Goal: Task Accomplishment & Management: Complete application form

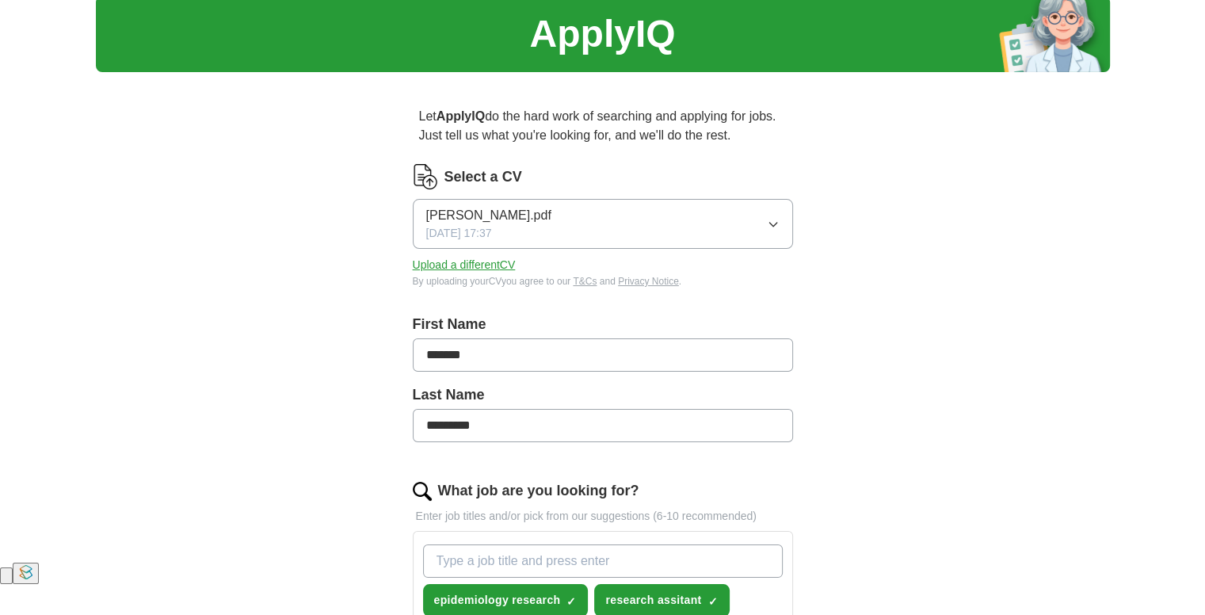
scroll to position [79, 0]
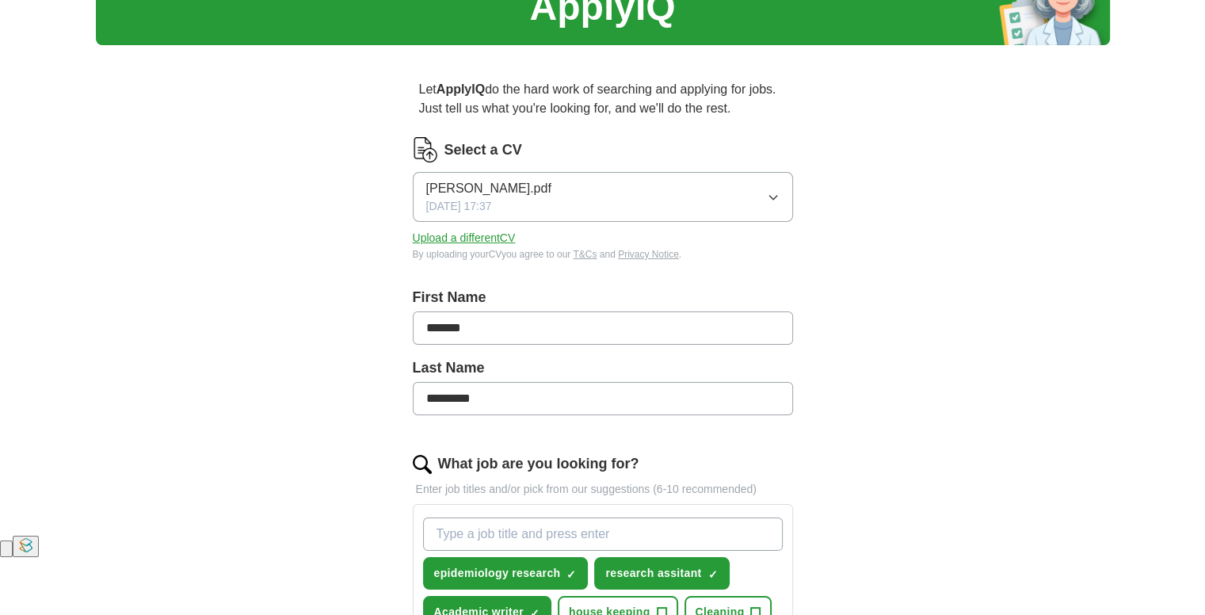
click at [500, 246] on button "Upload a different CV" at bounding box center [464, 238] width 103 height 17
click at [491, 246] on button "Upload a different CV" at bounding box center [464, 238] width 103 height 17
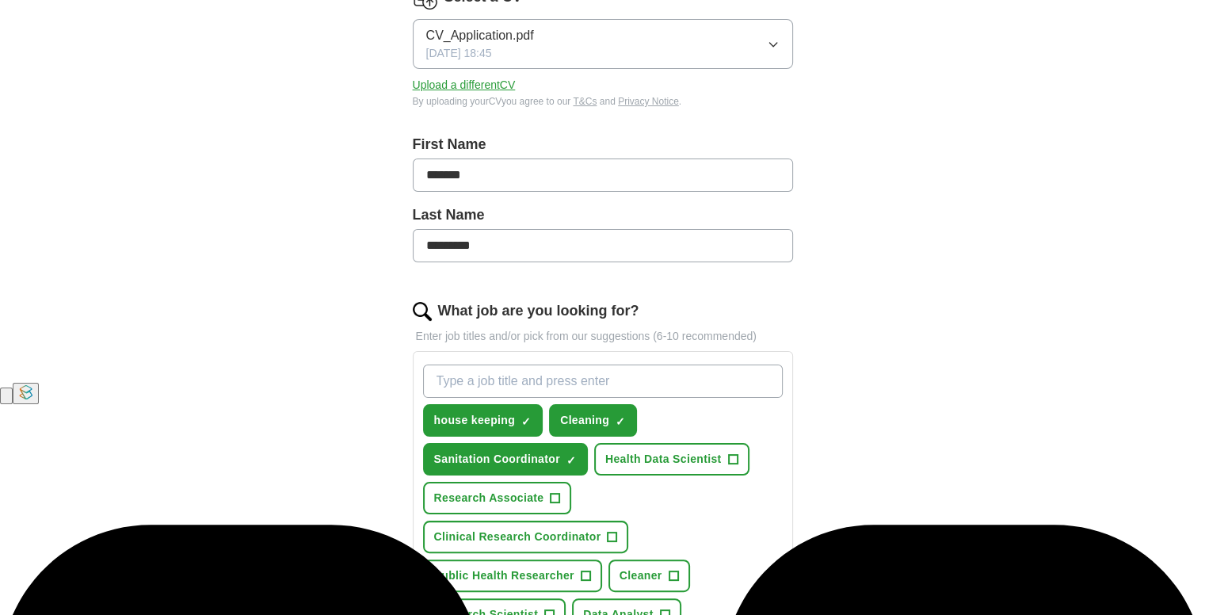
scroll to position [396, 0]
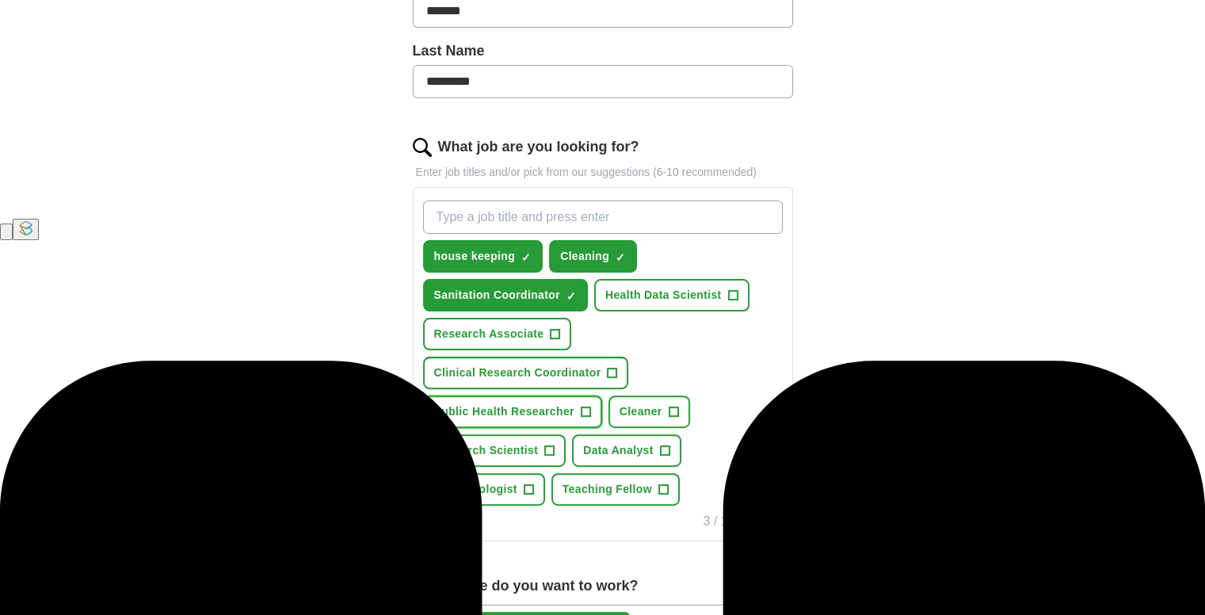
click at [590, 418] on span "+" at bounding box center [586, 412] width 10 height 13
click at [555, 457] on span "+" at bounding box center [550, 450] width 10 height 13
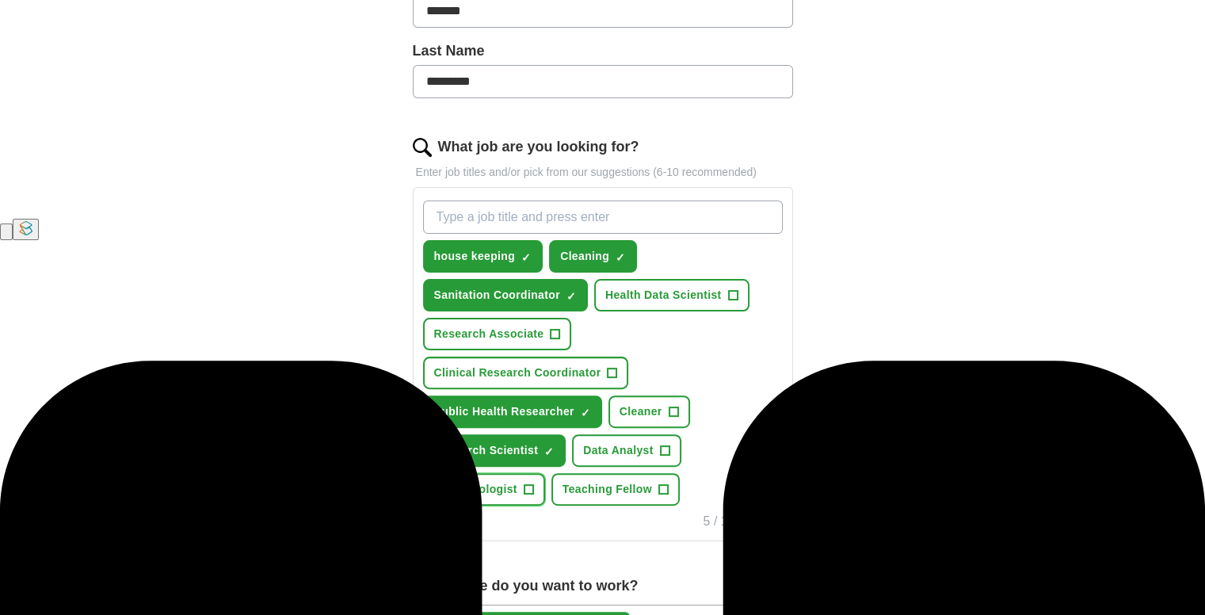
click at [533, 496] on span "+" at bounding box center [529, 489] width 10 height 13
click at [0, 0] on span "×" at bounding box center [0, 0] width 0 height 0
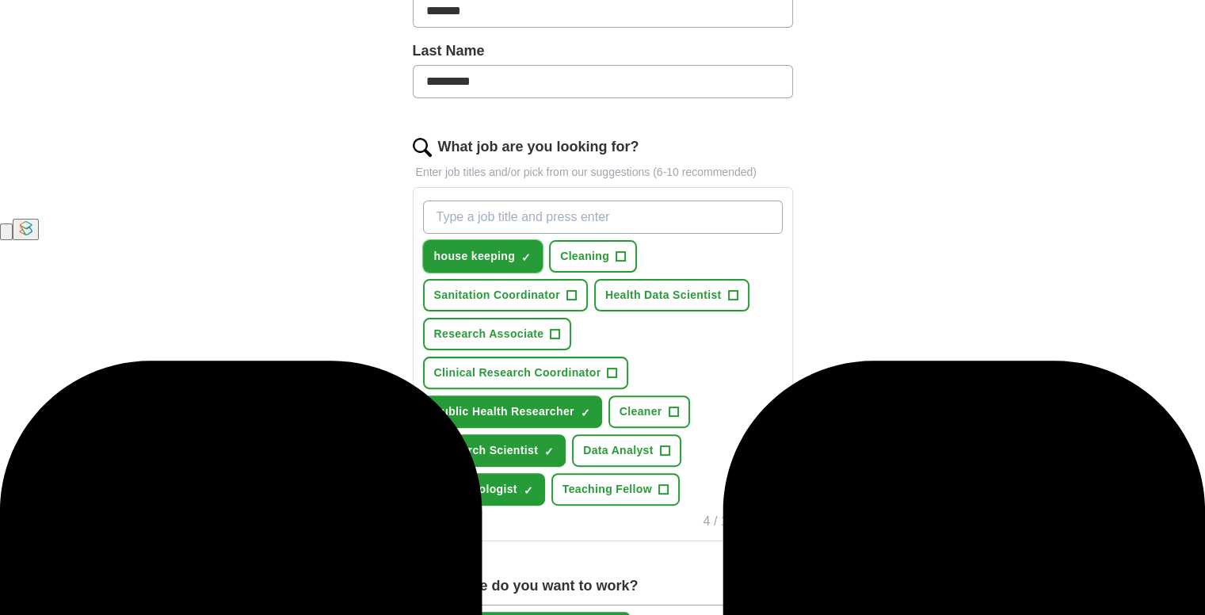
click at [0, 0] on span "×" at bounding box center [0, 0] width 0 height 0
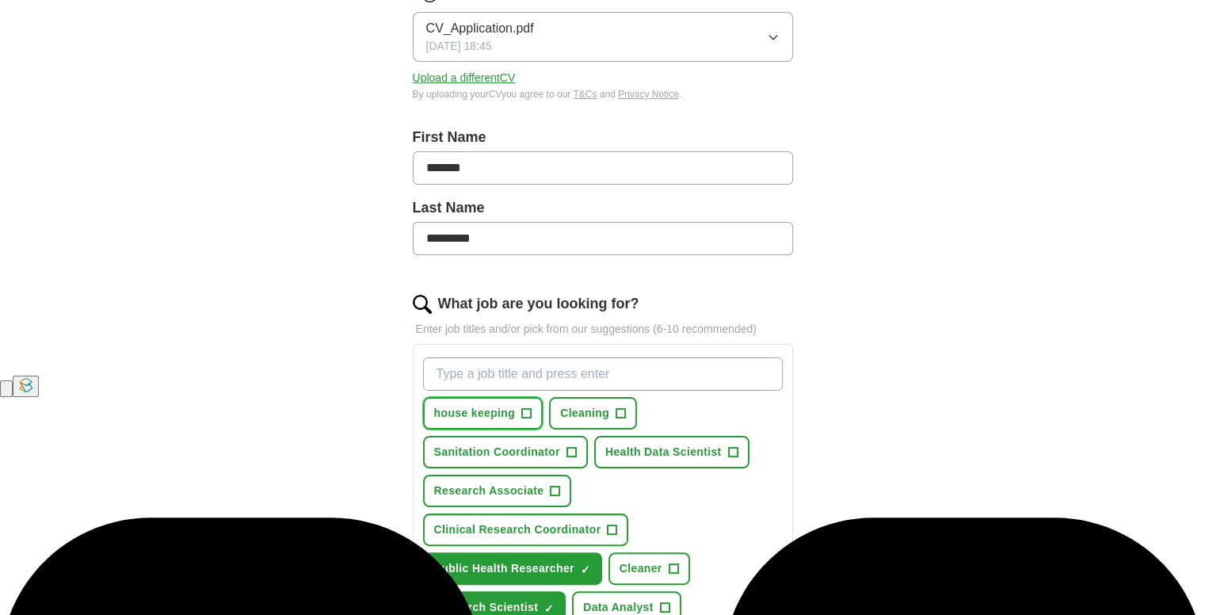
scroll to position [238, 0]
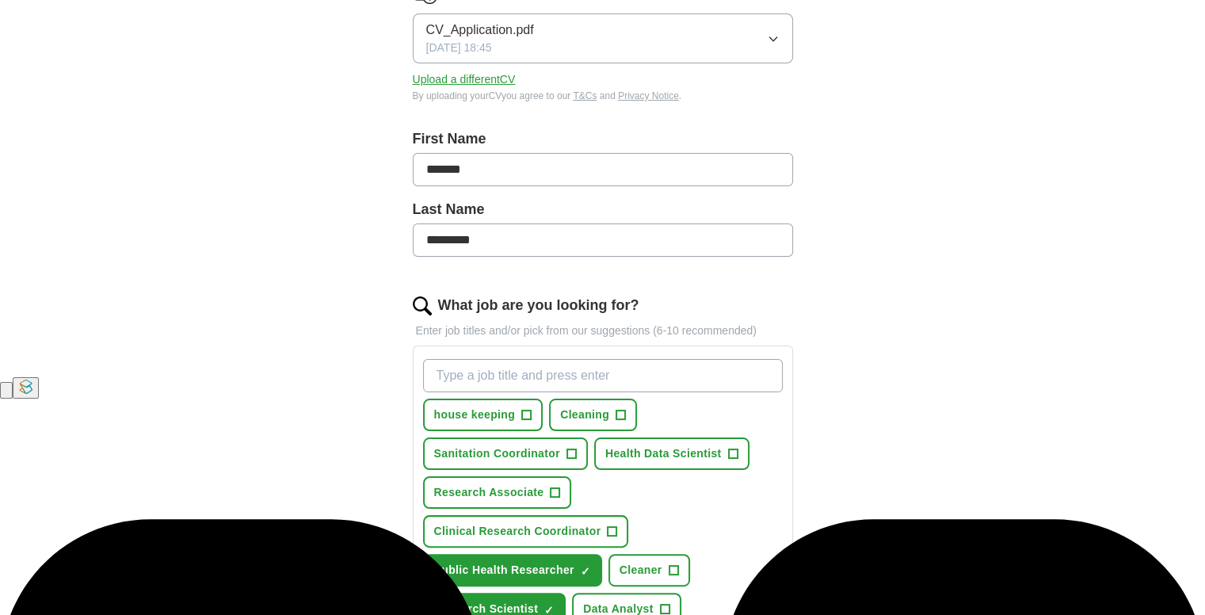
click at [490, 392] on input "What job are you looking for?" at bounding box center [603, 375] width 360 height 33
type input "r"
type input "academic writer"
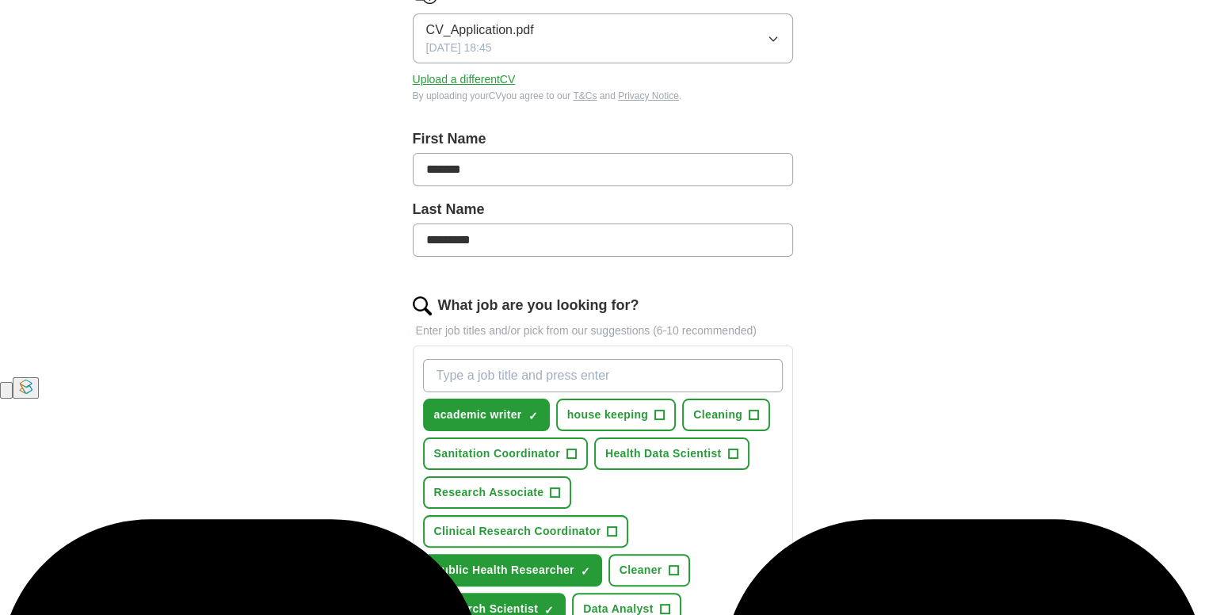
click at [485, 392] on input "What job are you looking for?" at bounding box center [603, 375] width 360 height 33
type input "r"
type input "d"
type input "research assistant"
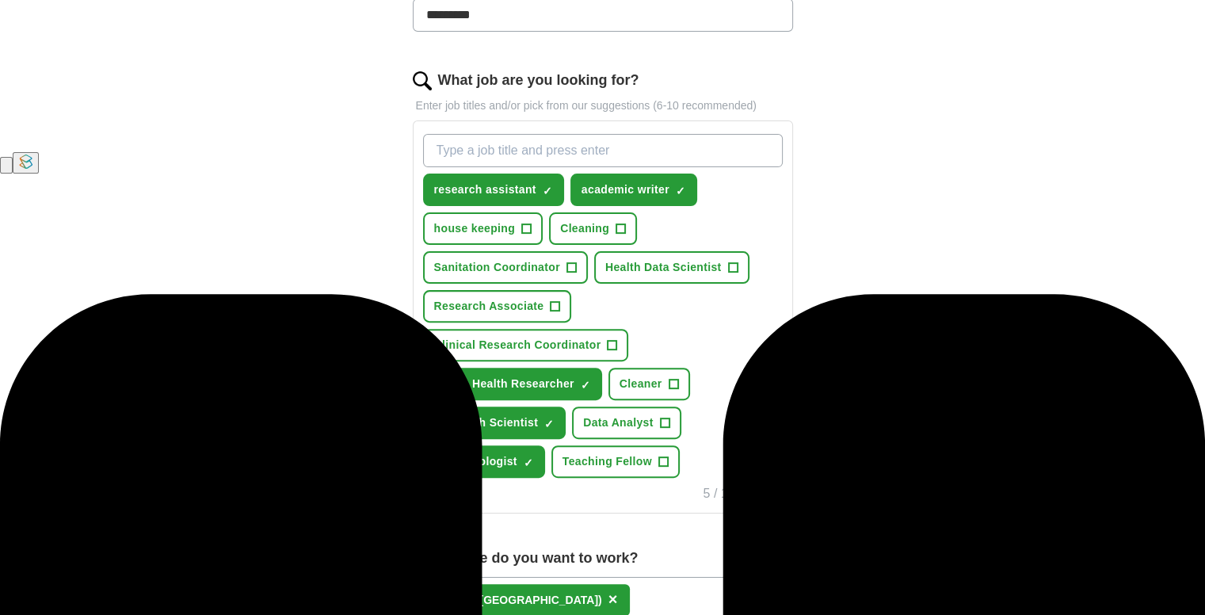
scroll to position [396, 0]
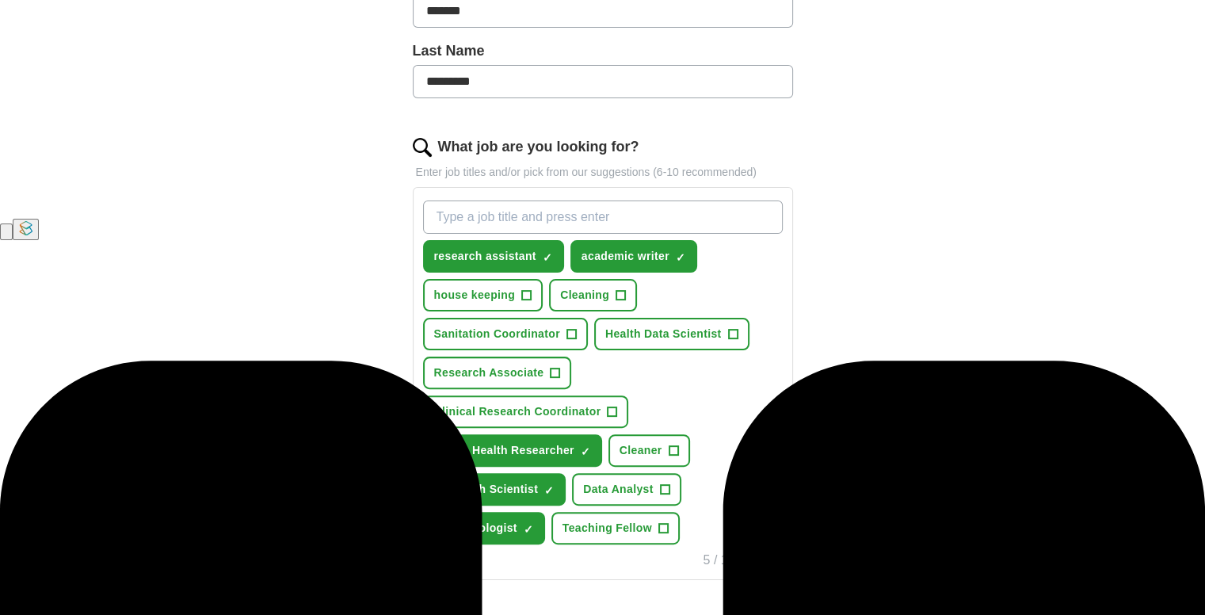
click at [485, 234] on input "What job are you looking for?" at bounding box center [603, 216] width 360 height 33
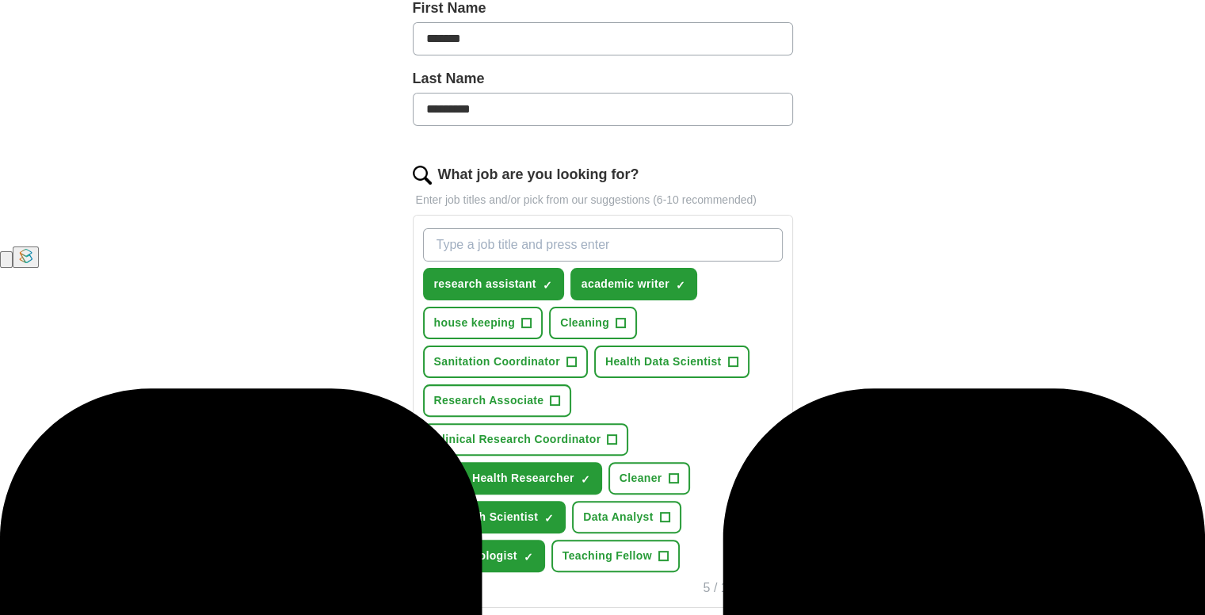
scroll to position [475, 0]
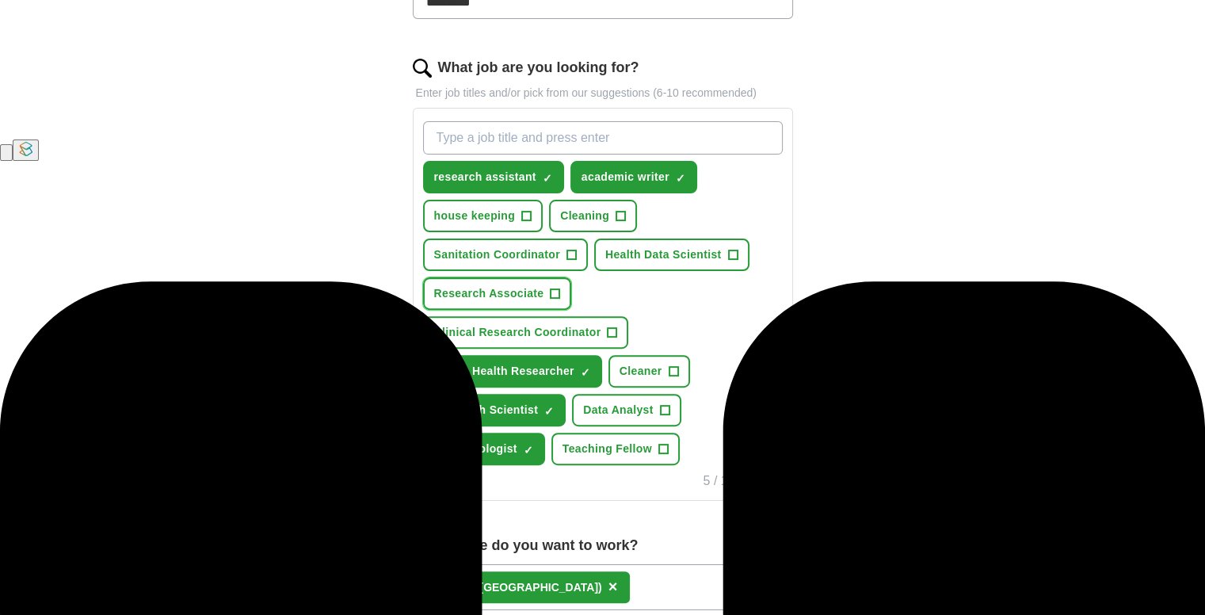
click at [560, 300] on span "+" at bounding box center [556, 294] width 10 height 13
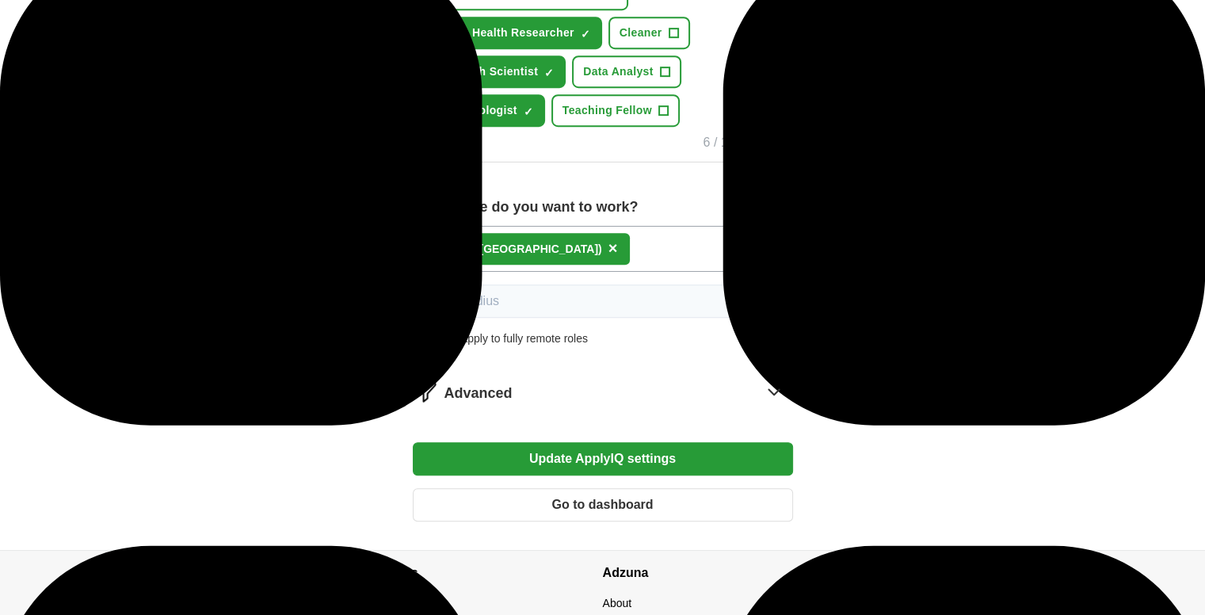
scroll to position [871, 0]
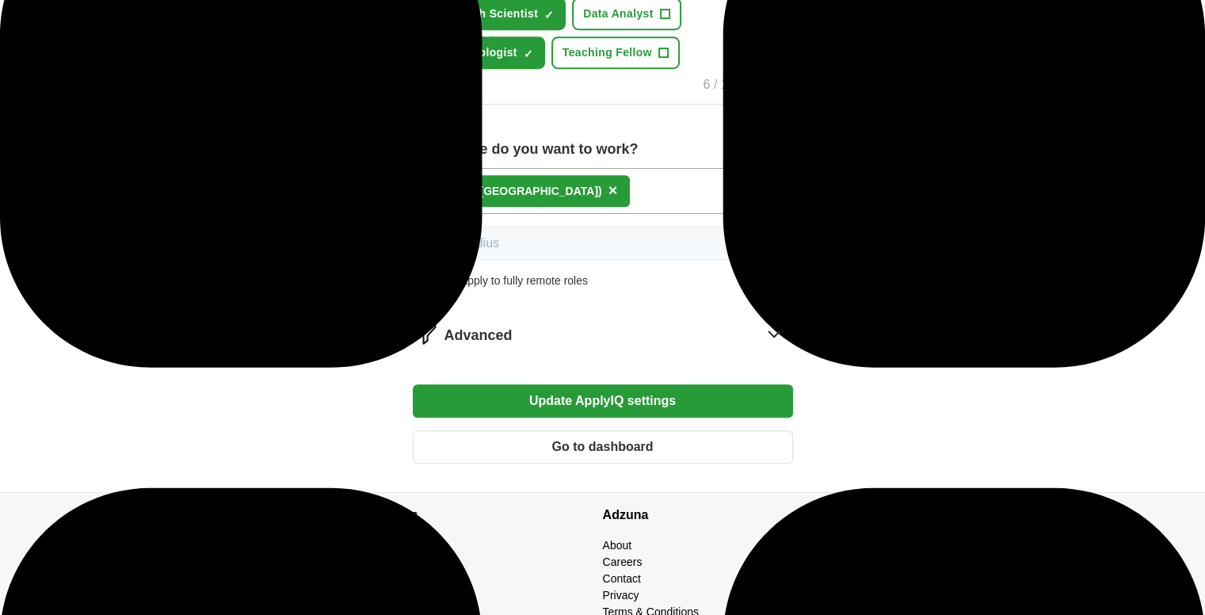
click at [764, 346] on icon at bounding box center [773, 333] width 25 height 25
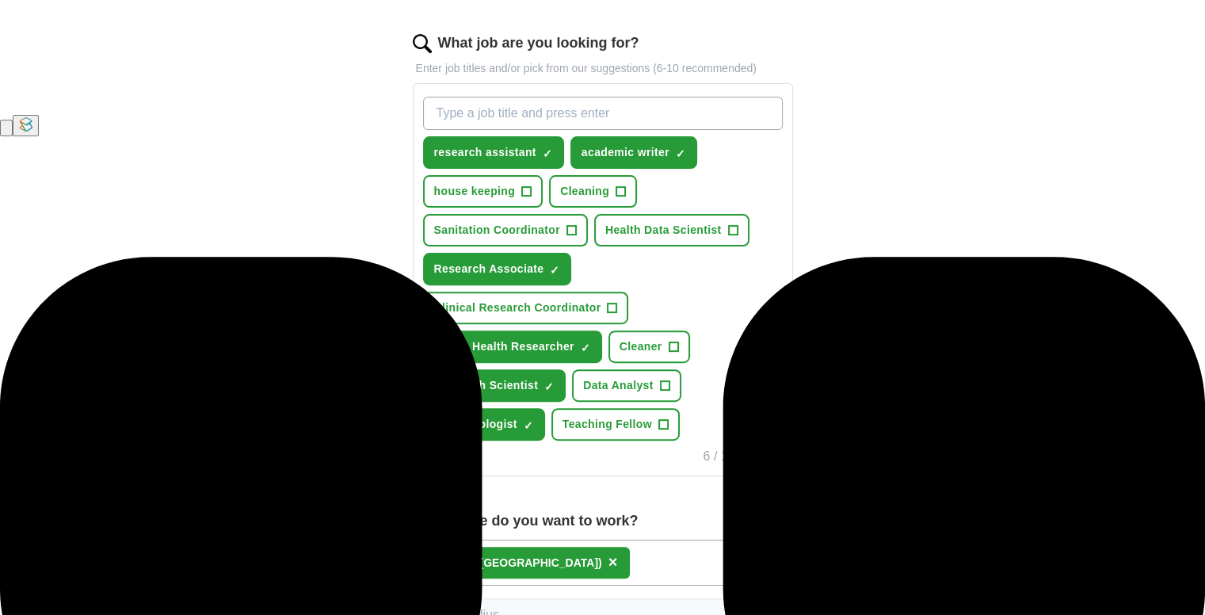
scroll to position [475, 0]
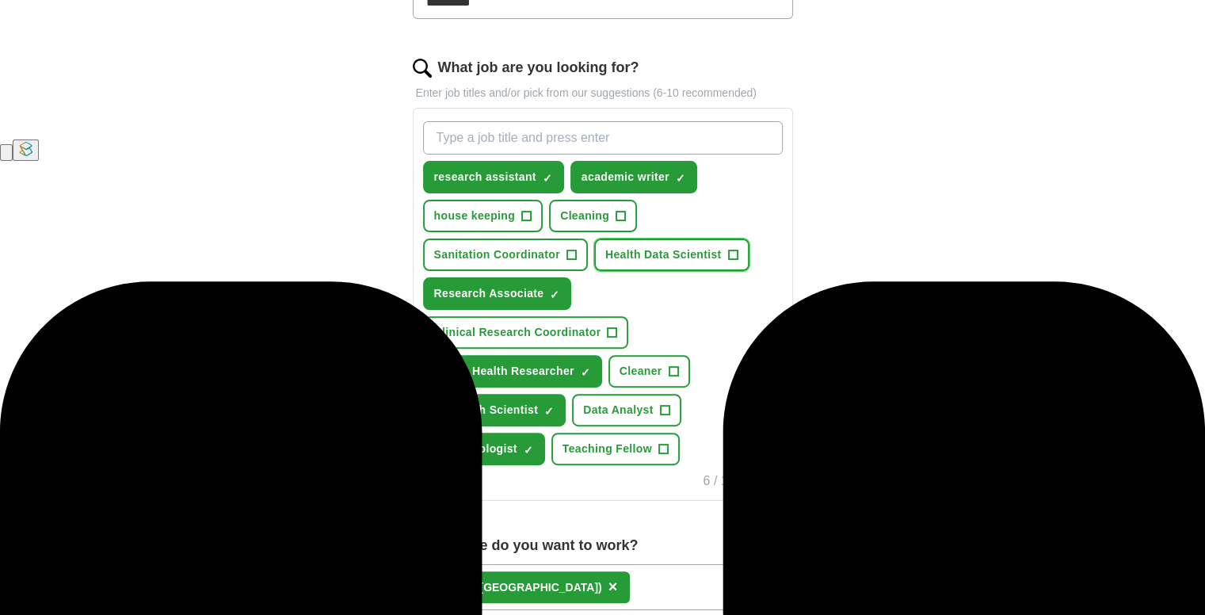
click at [738, 261] on span "+" at bounding box center [733, 255] width 10 height 13
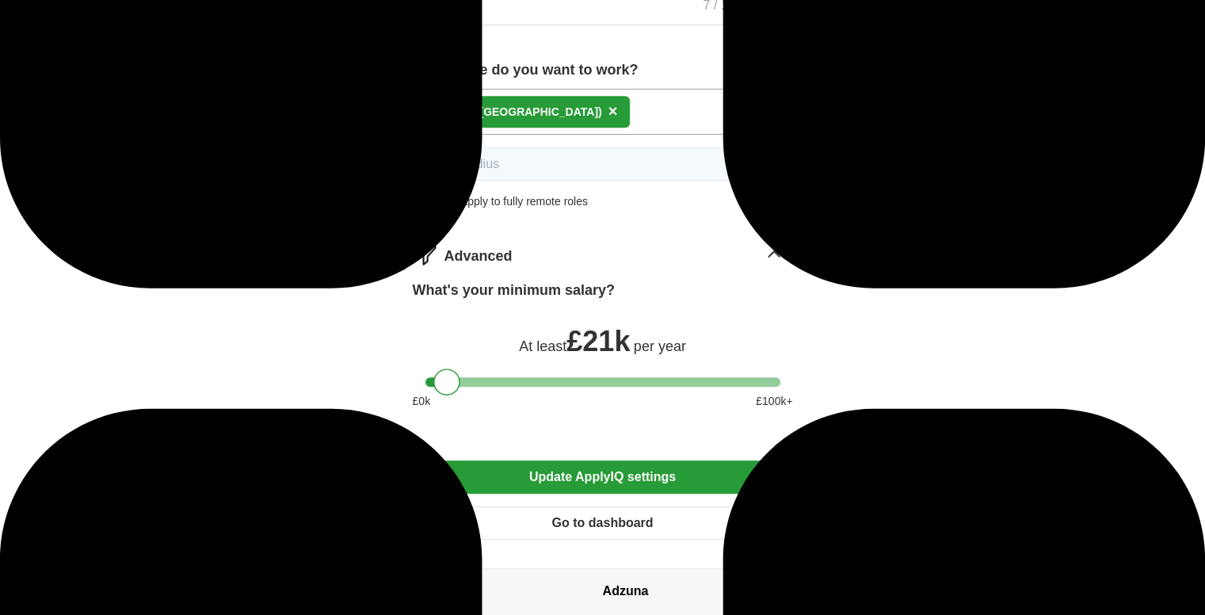
scroll to position [1173, 0]
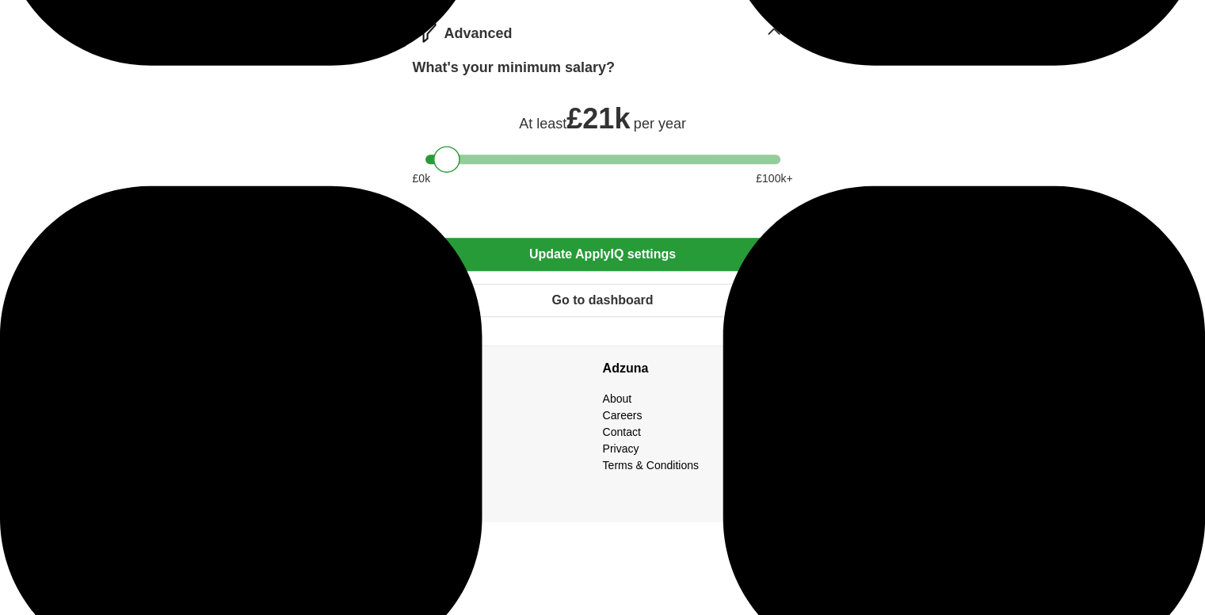
click at [632, 271] on button "Update ApplyIQ settings" at bounding box center [603, 254] width 380 height 33
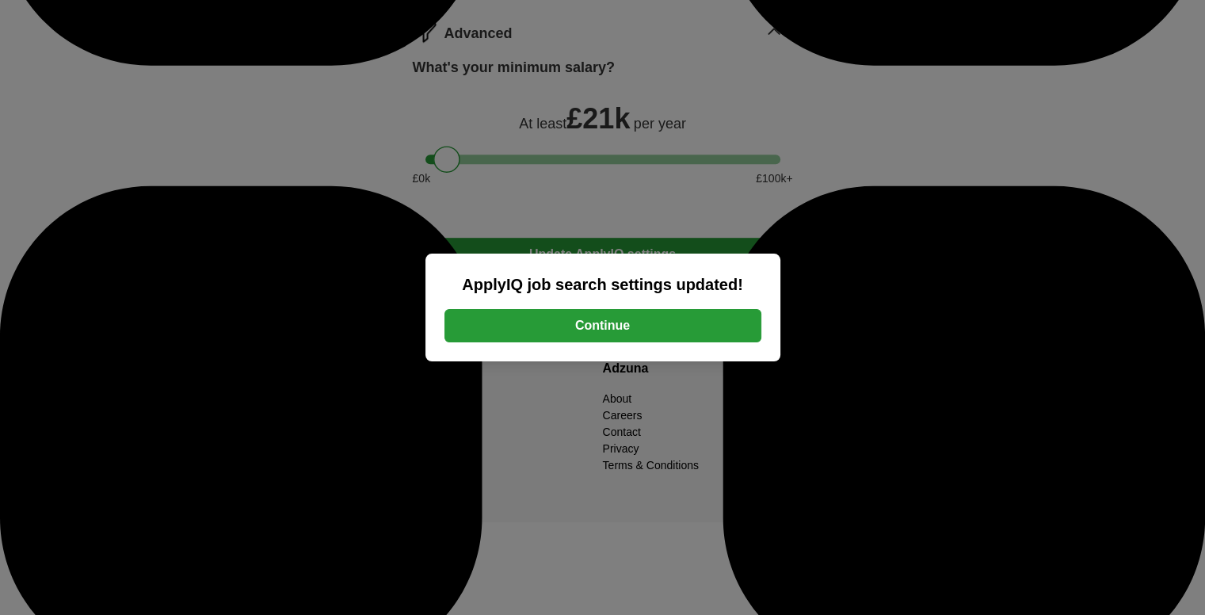
click at [593, 327] on button "Continue" at bounding box center [602, 325] width 317 height 33
